Goal: Task Accomplishment & Management: Use online tool/utility

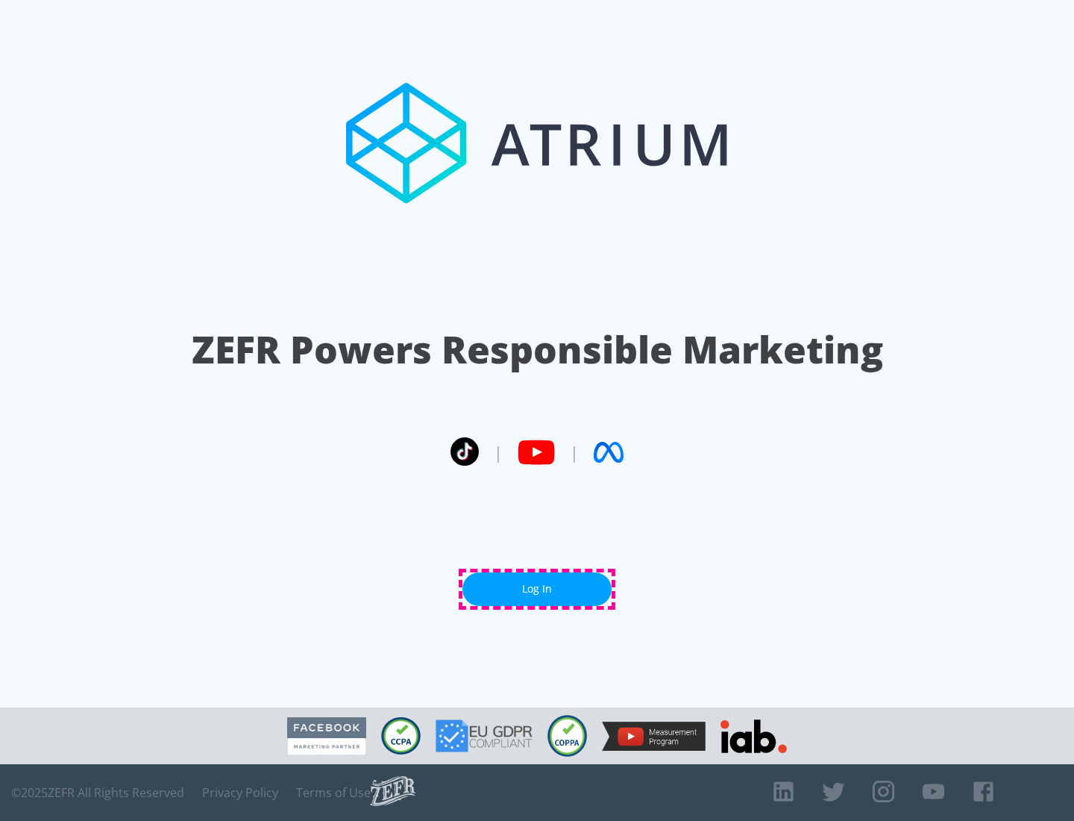
click at [537, 589] on link "Log In" at bounding box center [536, 589] width 149 height 34
